Goal: Task Accomplishment & Management: Use online tool/utility

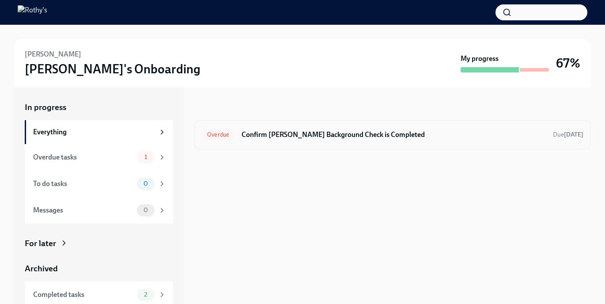
click at [289, 139] on h6 "Confirm [PERSON_NAME] Background Check is Completed" at bounding box center [393, 135] width 304 height 10
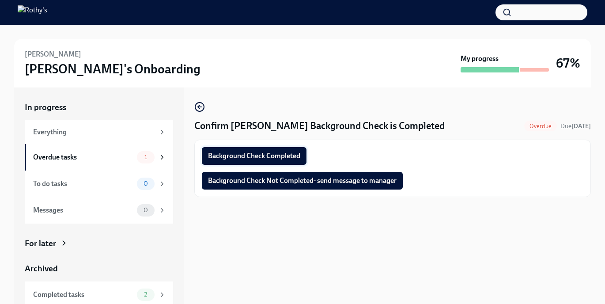
click at [277, 157] on span "Background Check Completed" at bounding box center [254, 155] width 92 height 9
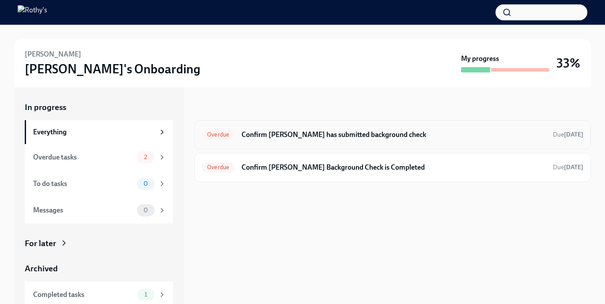
click at [317, 136] on h6 "Confirm [PERSON_NAME] has submitted background check" at bounding box center [393, 135] width 304 height 10
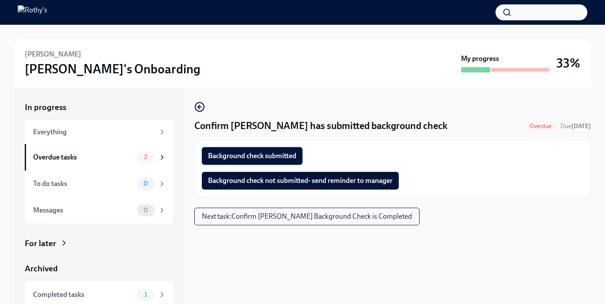
click at [288, 152] on span "Background check submitted" at bounding box center [252, 155] width 88 height 9
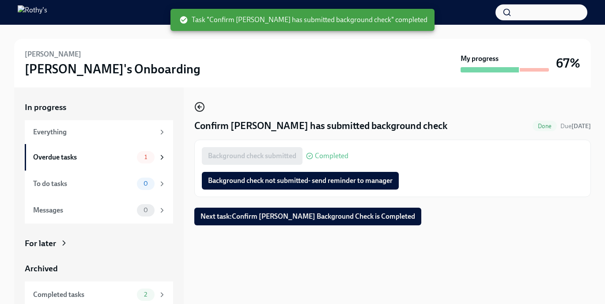
click at [199, 104] on icon "button" at bounding box center [199, 107] width 11 height 11
